Goal: Register for event/course

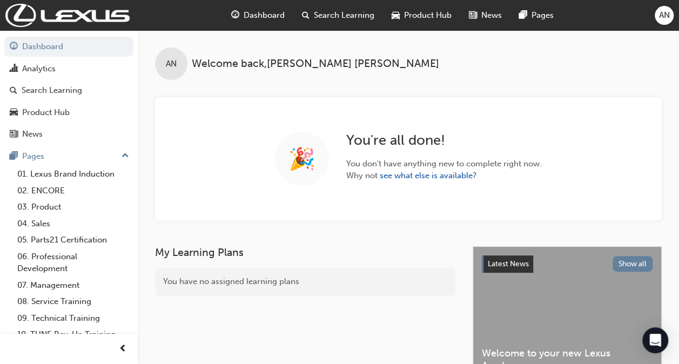
click at [330, 16] on span "Search Learning" at bounding box center [344, 15] width 61 height 12
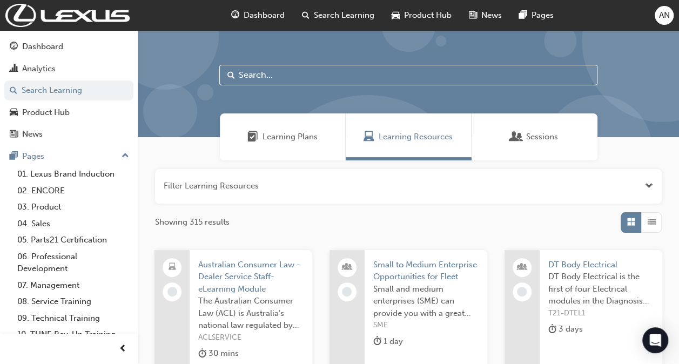
click at [311, 76] on input "text" at bounding box center [408, 75] width 378 height 21
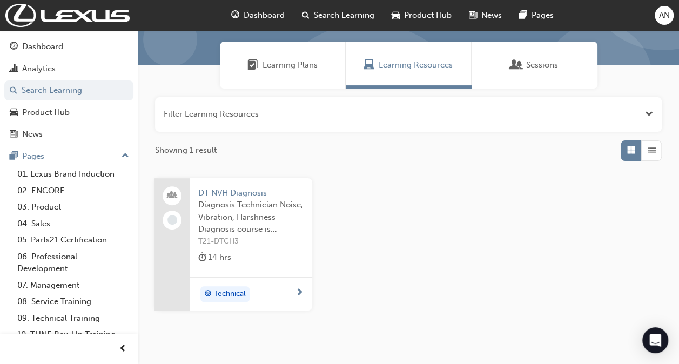
scroll to position [108, 0]
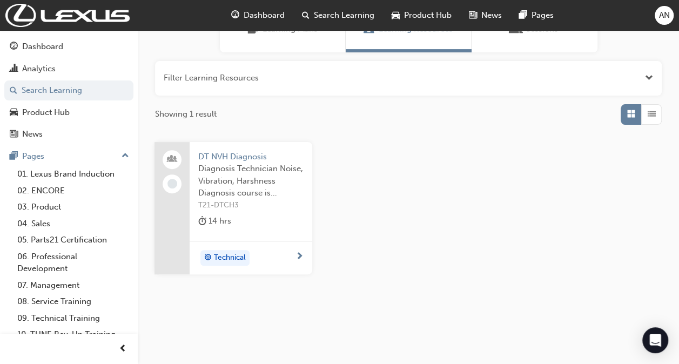
type input "dt nvh"
click at [252, 236] on div "DT NVH Diagnosis Diagnosis Technician Noise, Vibration, Harshness Diagnosis cou…" at bounding box center [251, 191] width 123 height 99
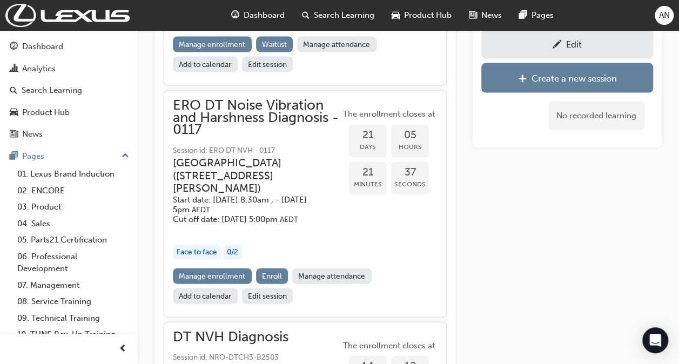
scroll to position [1073, 0]
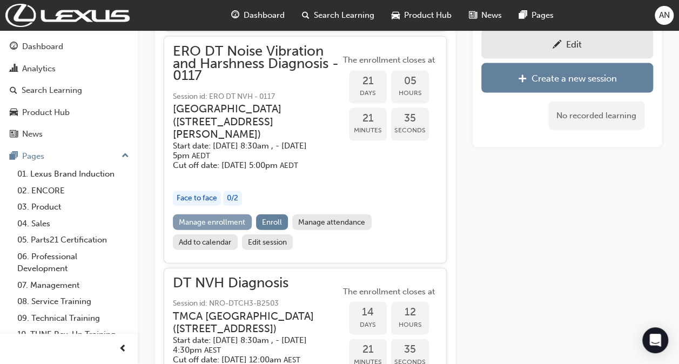
click at [219, 230] on link "Manage enrollment" at bounding box center [212, 223] width 79 height 16
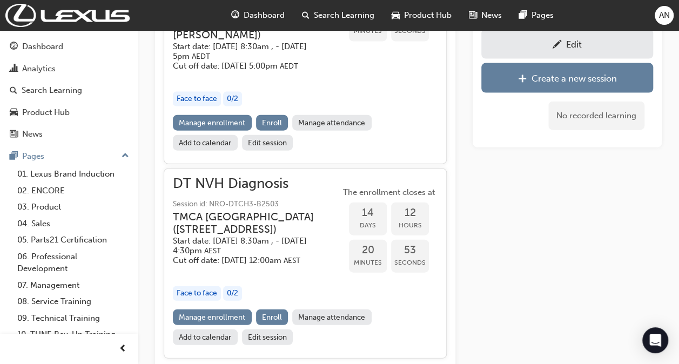
scroll to position [1181, 0]
